Goal: Information Seeking & Learning: Learn about a topic

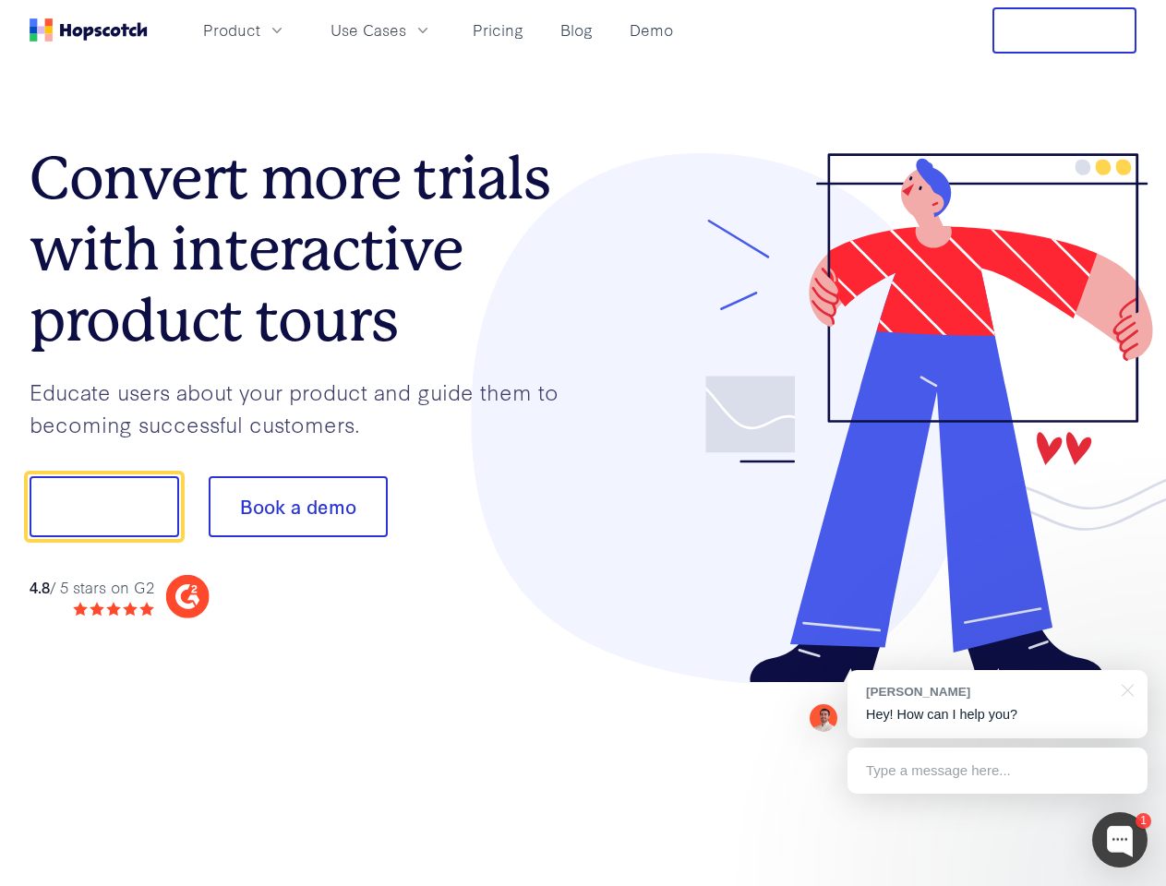
click at [584, 443] on div at bounding box center [861, 418] width 554 height 531
click at [260, 30] on span "Product" at bounding box center [231, 29] width 57 height 23
click at [406, 30] on span "Use Cases" at bounding box center [369, 29] width 76 height 23
click at [1065, 30] on button "Free Trial" at bounding box center [1065, 30] width 144 height 46
click at [103, 507] on button "Show me!" at bounding box center [105, 506] width 150 height 61
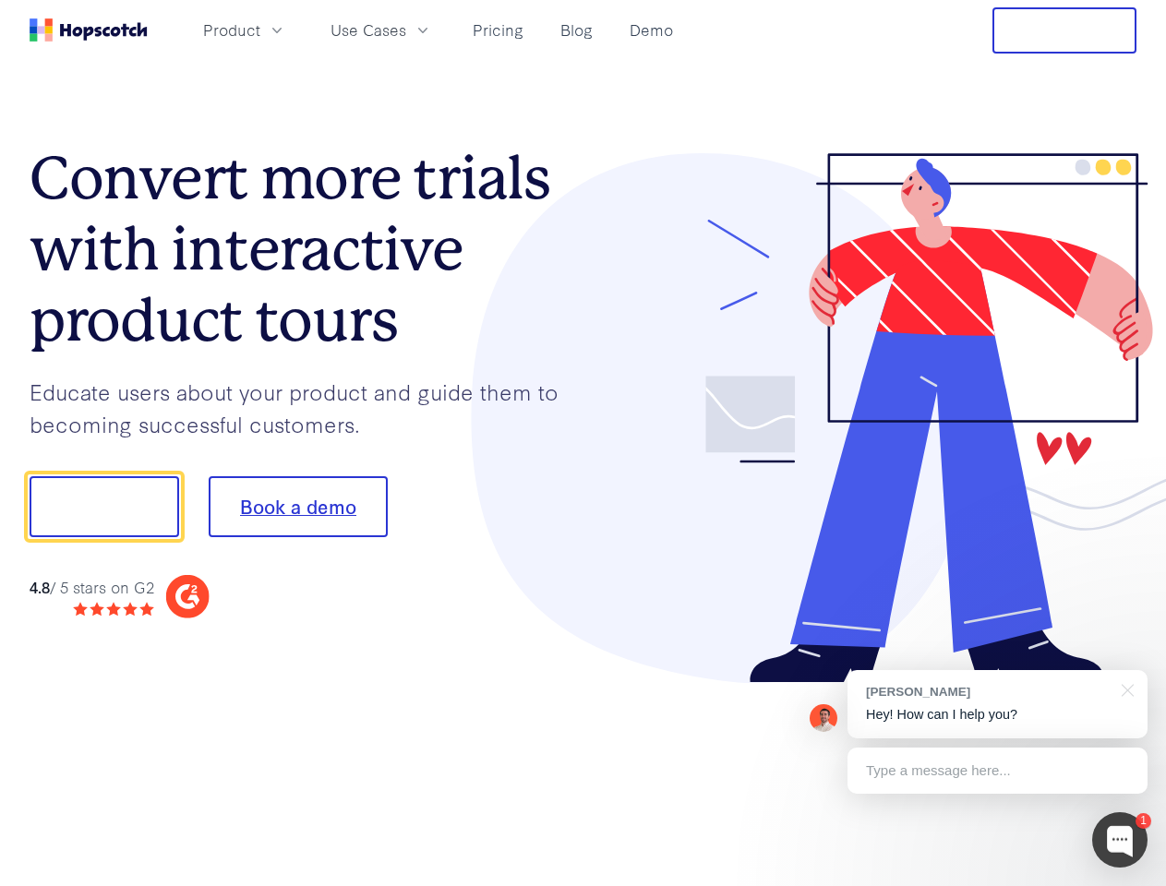
click at [297, 507] on button "Book a demo" at bounding box center [298, 506] width 179 height 61
click at [1120, 840] on div at bounding box center [1119, 839] width 55 height 55
click at [997, 704] on div "[PERSON_NAME] Hey! How can I help you?" at bounding box center [998, 704] width 300 height 68
click at [1125, 689] on div at bounding box center [974, 505] width 346 height 616
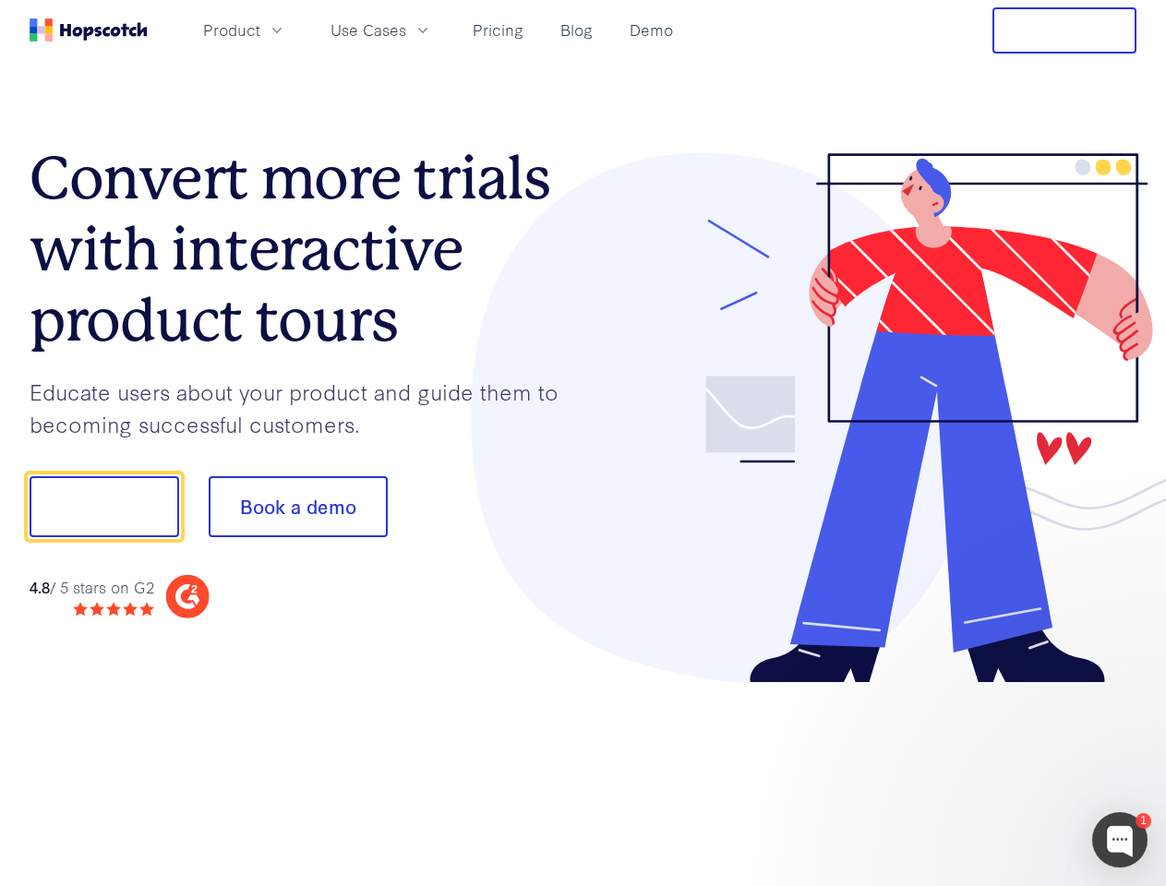
click at [997, 771] on div at bounding box center [974, 628] width 346 height 368
